Goal: Task Accomplishment & Management: Manage account settings

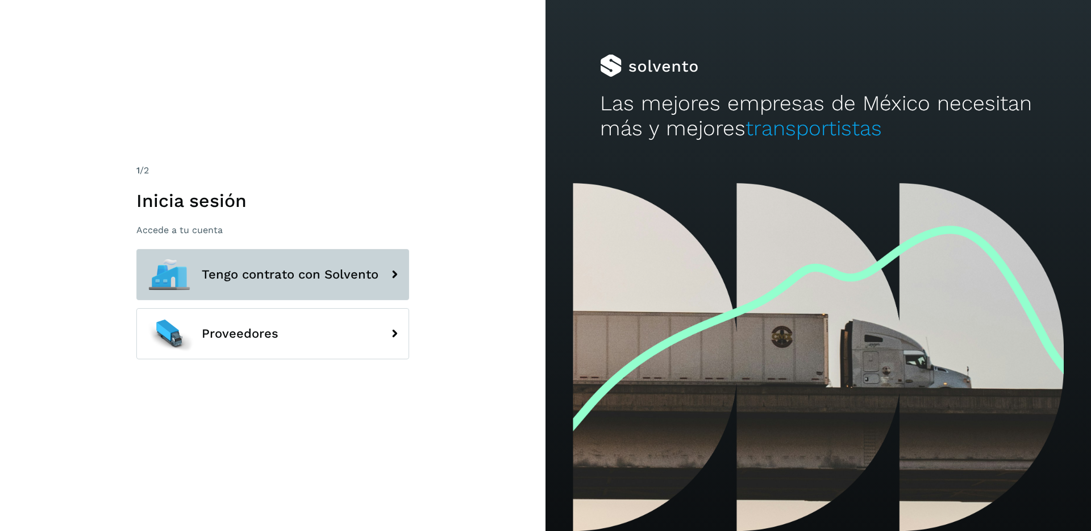
click at [255, 274] on span "Tengo contrato con Solvento" at bounding box center [290, 275] width 177 height 14
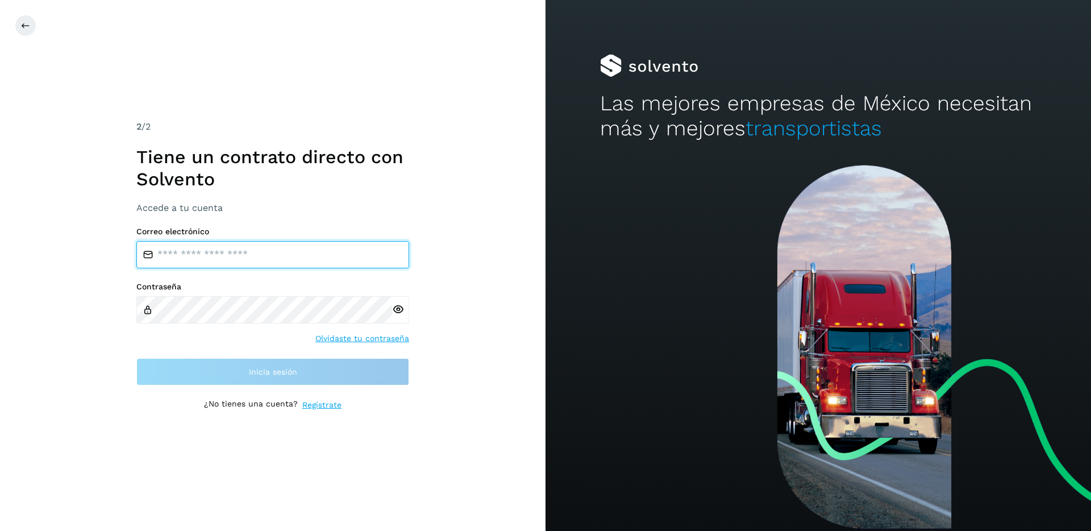
click at [239, 256] on input "email" at bounding box center [272, 254] width 273 height 27
type input "**********"
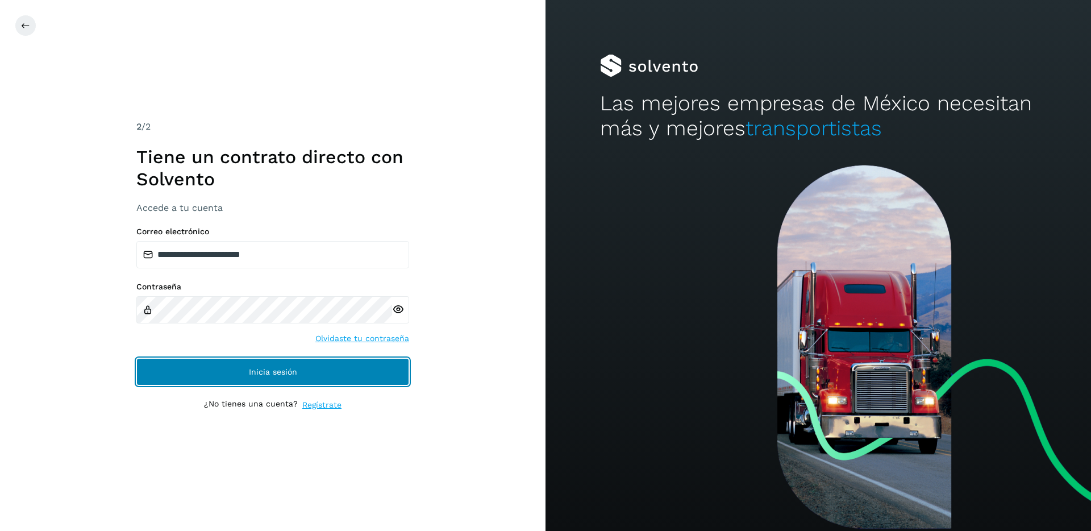
click at [289, 287] on span "Inicia sesión" at bounding box center [273, 372] width 48 height 8
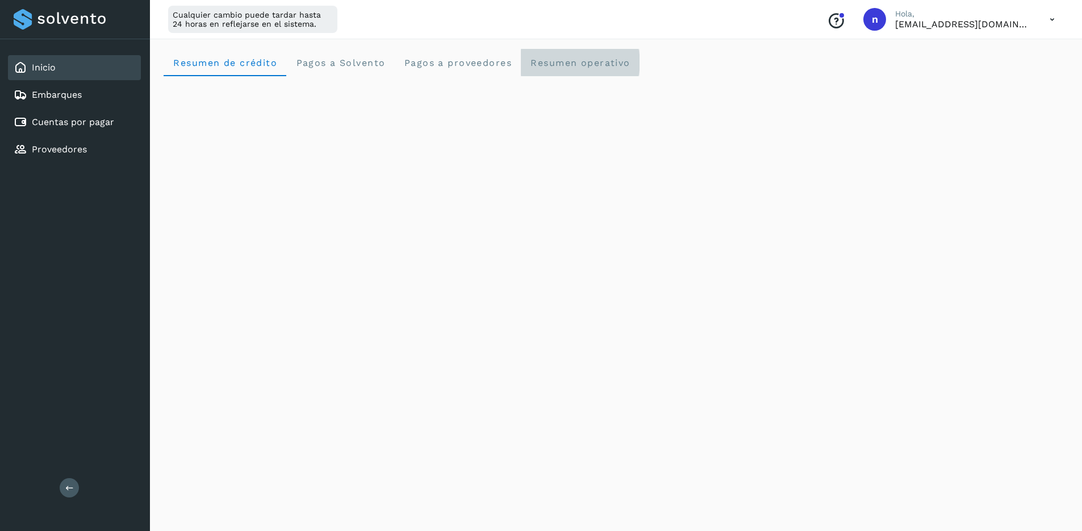
click at [587, 67] on span "Resumen operativo" at bounding box center [580, 62] width 101 height 11
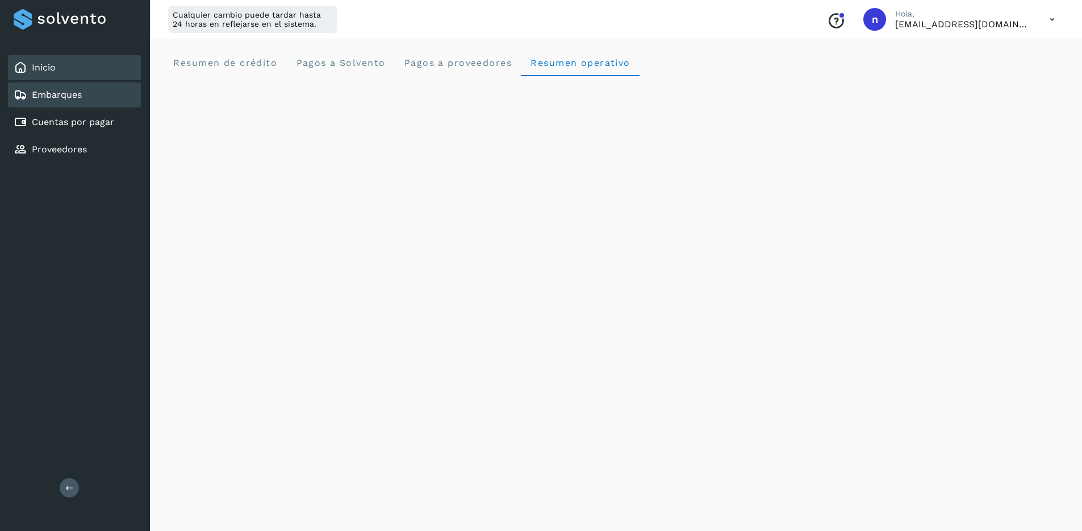
click at [40, 98] on link "Embarques" at bounding box center [57, 94] width 50 height 11
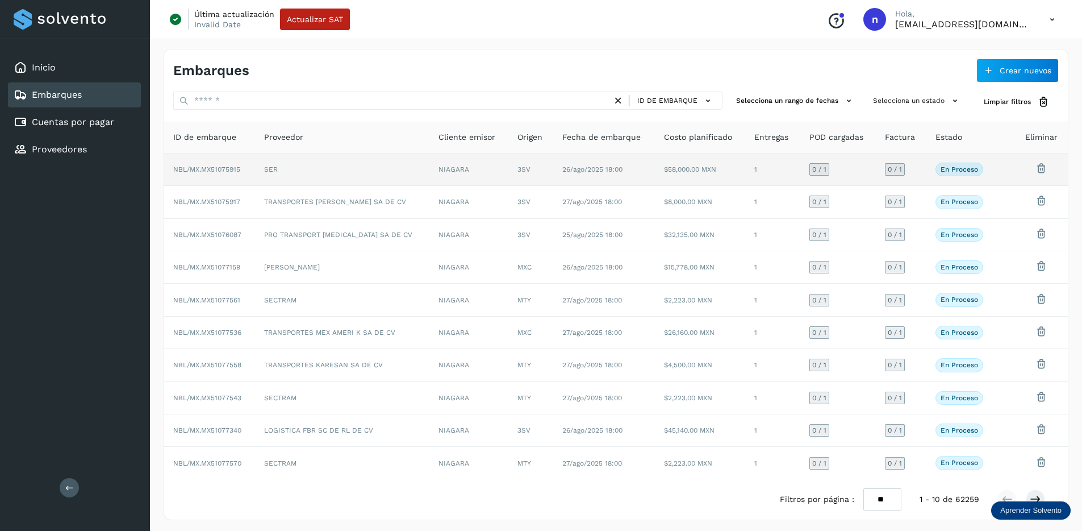
click at [368, 175] on td "SER" at bounding box center [342, 169] width 174 height 32
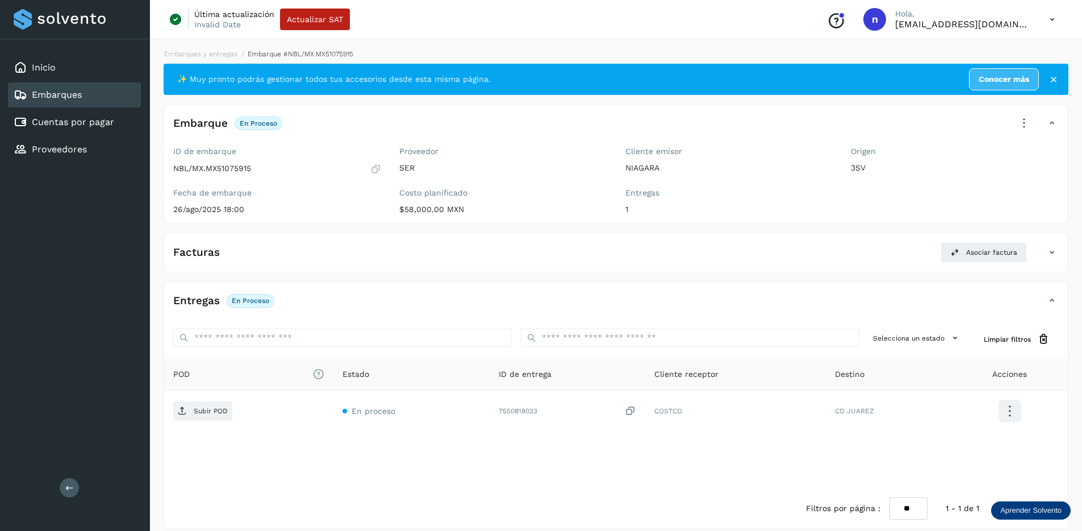
click at [89, 94] on div "Embarques" at bounding box center [74, 94] width 133 height 25
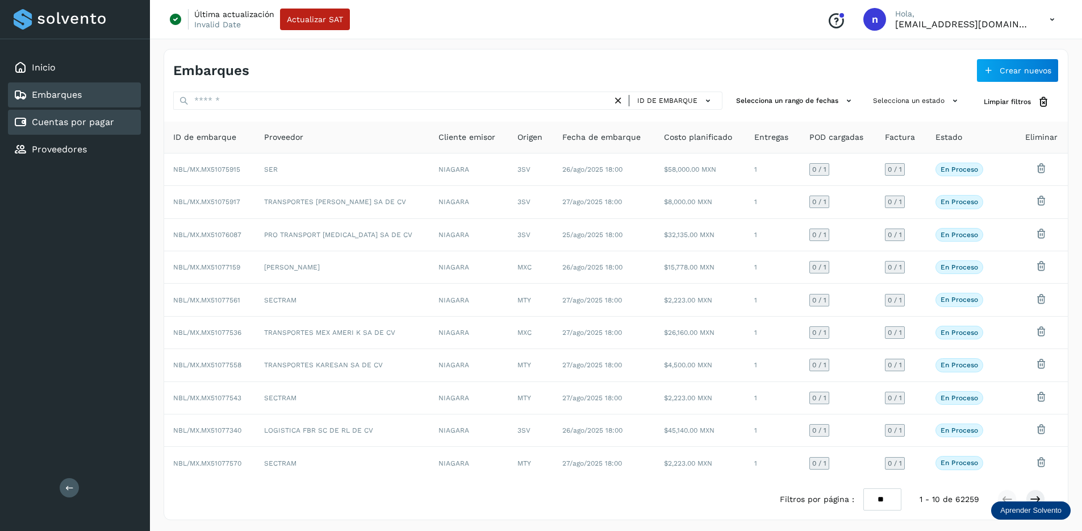
click at [74, 123] on link "Cuentas por pagar" at bounding box center [73, 121] width 82 height 11
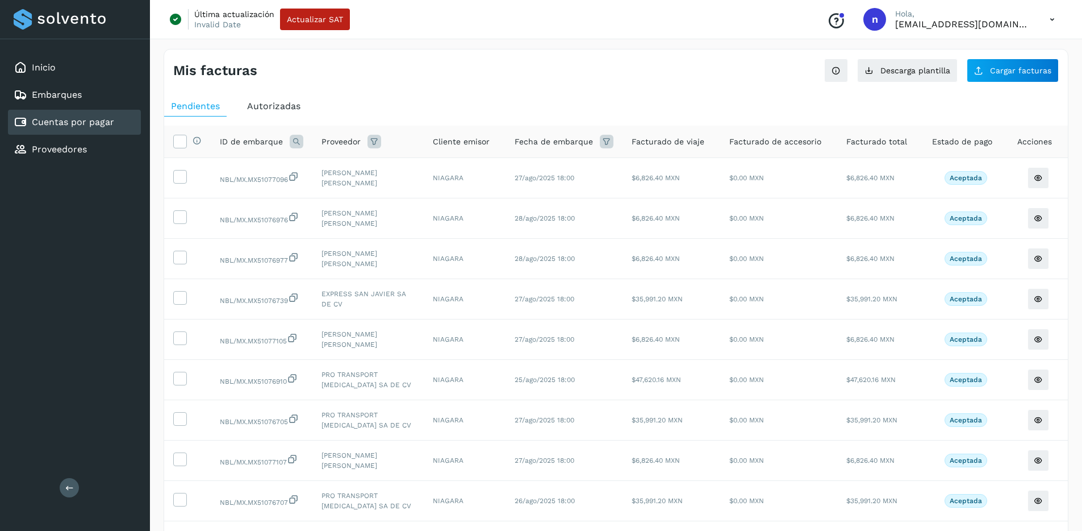
click at [276, 106] on span "Autorizadas" at bounding box center [273, 106] width 53 height 11
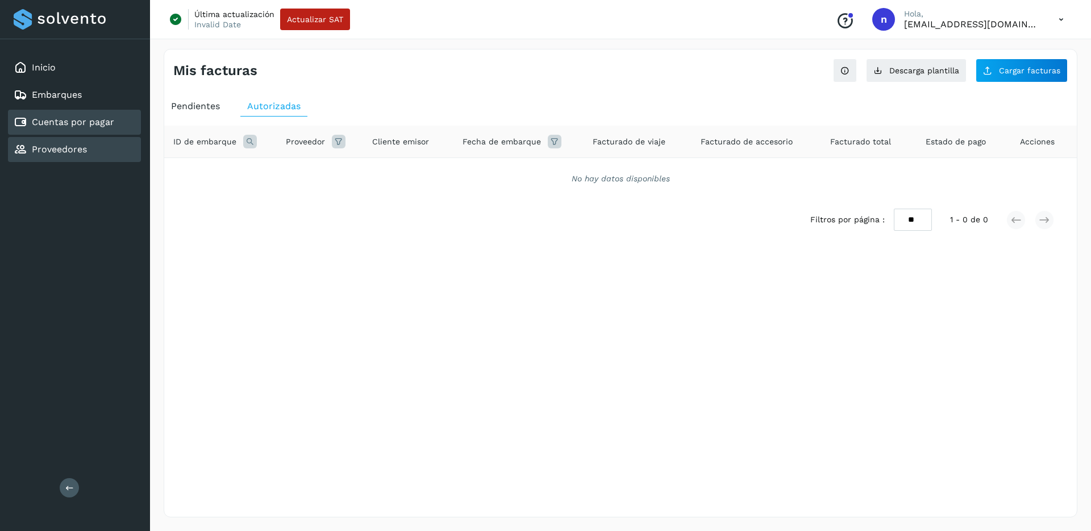
click at [63, 153] on link "Proveedores" at bounding box center [59, 149] width 55 height 11
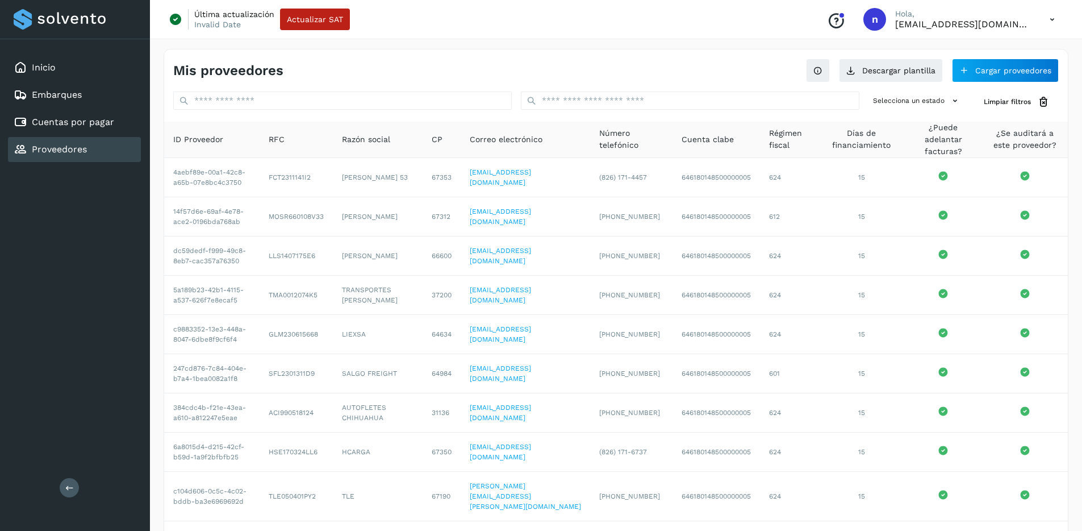
click at [1054, 17] on icon at bounding box center [1052, 19] width 23 height 23
click at [983, 71] on div "Cerrar sesión" at bounding box center [995, 73] width 135 height 22
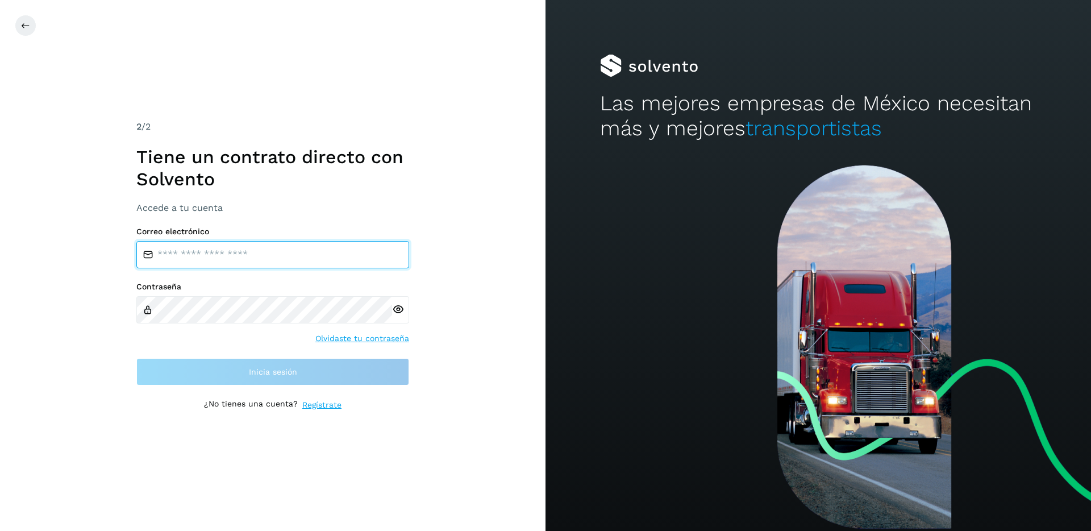
click at [228, 262] on input "email" at bounding box center [272, 254] width 273 height 27
type input "**********"
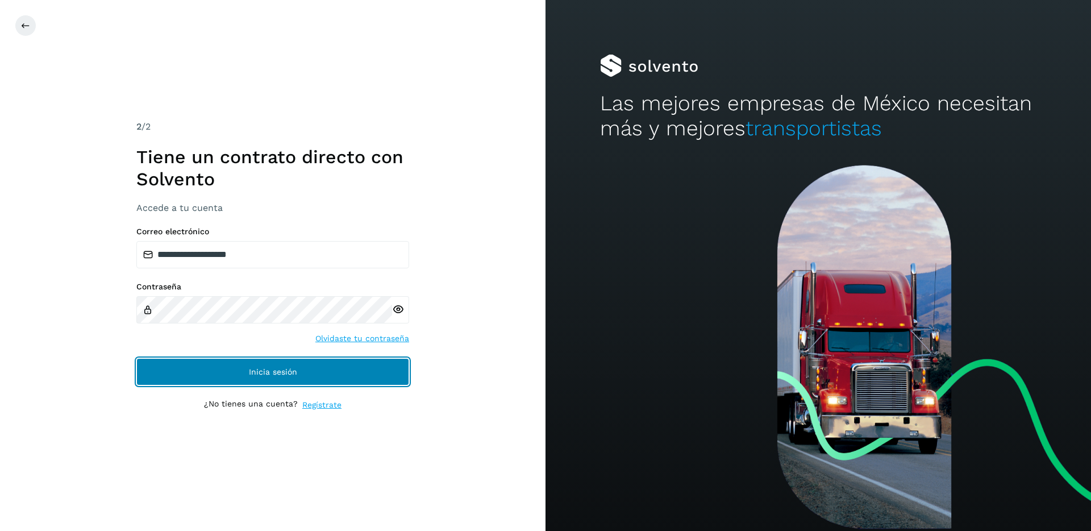
click at [277, 287] on span "Inicia sesión" at bounding box center [273, 372] width 48 height 8
